Goal: Find specific page/section: Find specific page/section

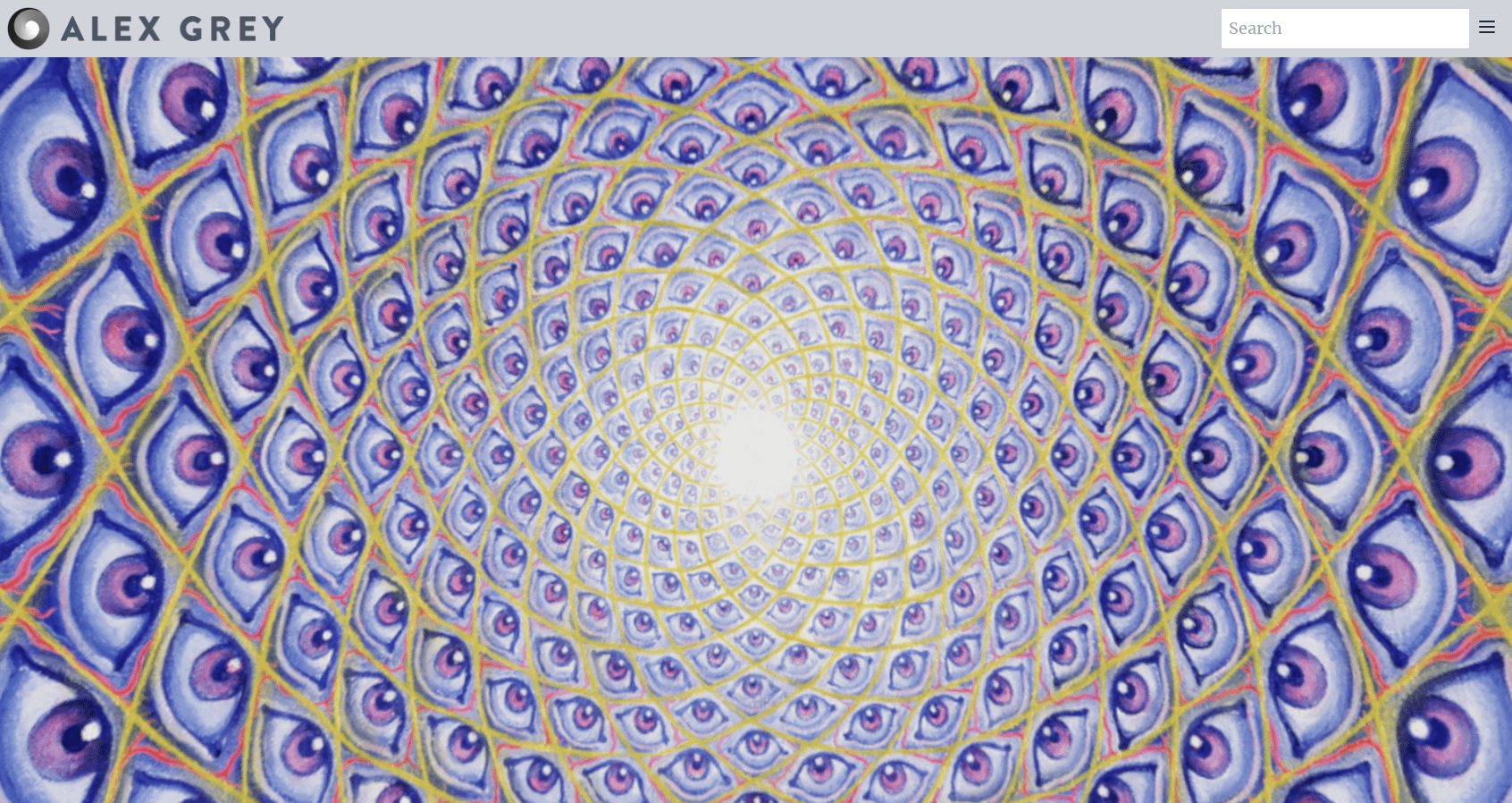
click at [26, 27] on img at bounding box center [29, 29] width 43 height 43
click at [1488, 28] on icon at bounding box center [1487, 26] width 22 height 22
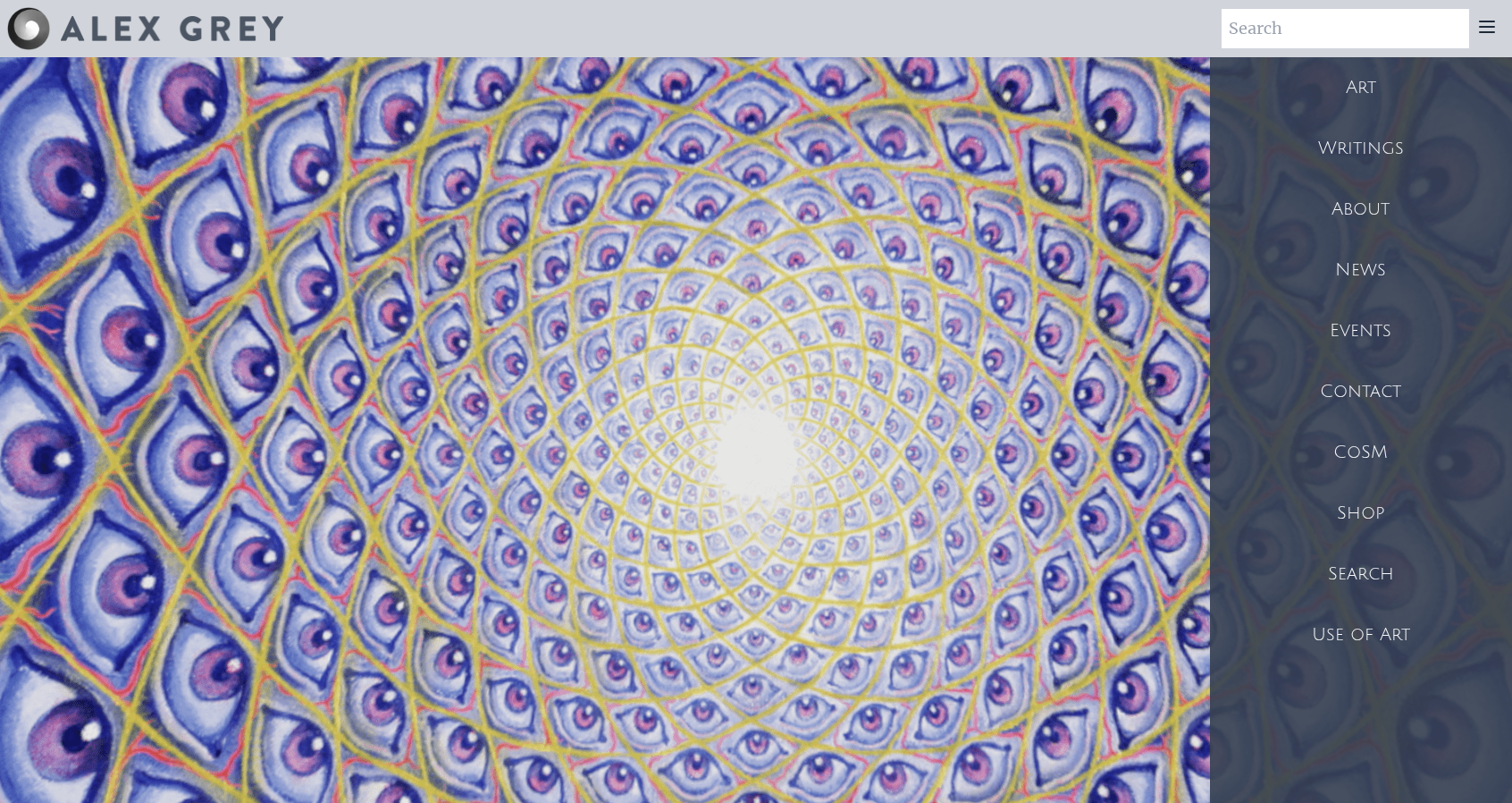
click at [1351, 516] on div "Shop" at bounding box center [1360, 513] width 302 height 60
